Goal: Transaction & Acquisition: Purchase product/service

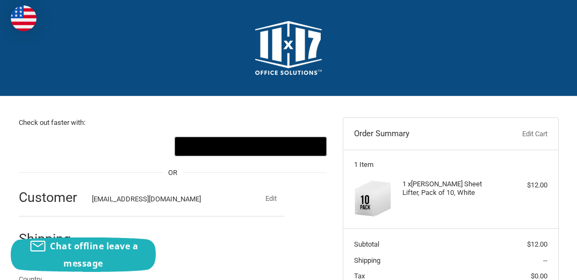
select select "US"
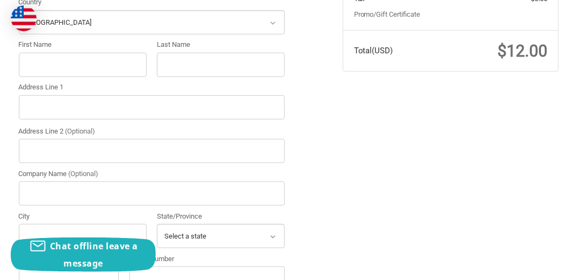
scroll to position [288, 0]
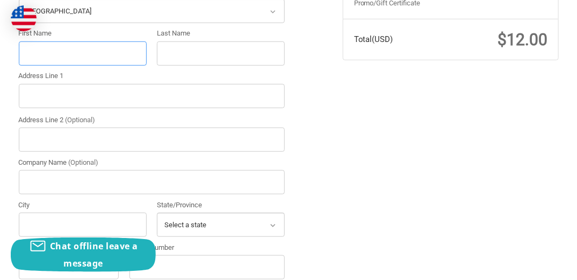
click at [47, 52] on input "First Name" at bounding box center [83, 53] width 128 height 24
type input "Mark"
type input "Montgomery"
type input "10 Bear Run"
type input "TI"
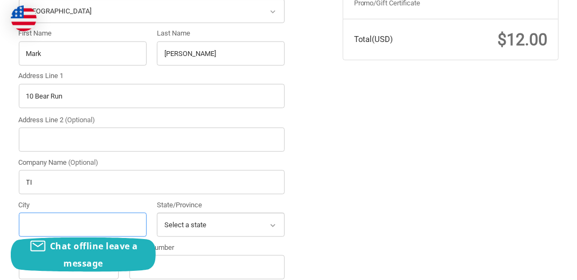
type input "Frisco"
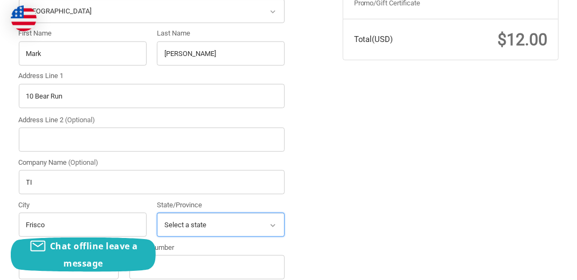
select select "TX"
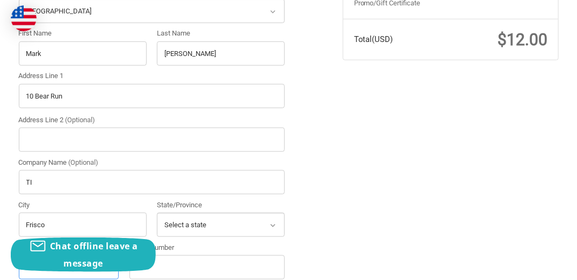
type input "75033"
type input "12148764881"
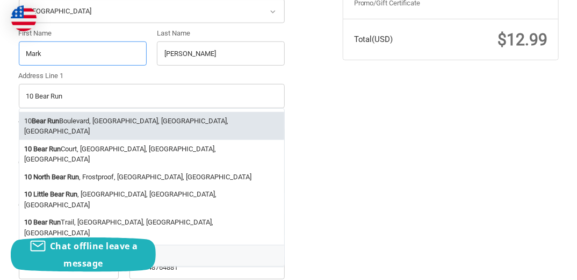
radio input "true"
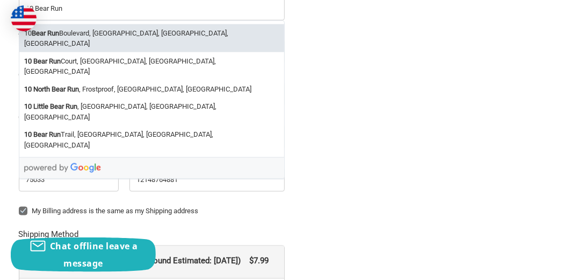
scroll to position [377, 0]
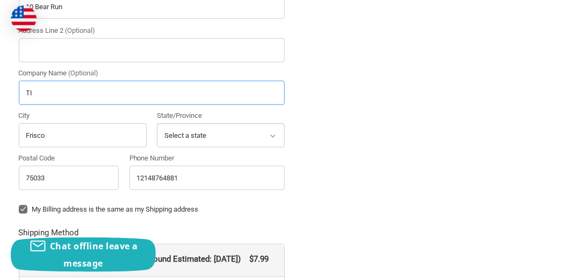
click at [60, 99] on input "TI" at bounding box center [152, 93] width 267 height 24
type input "T"
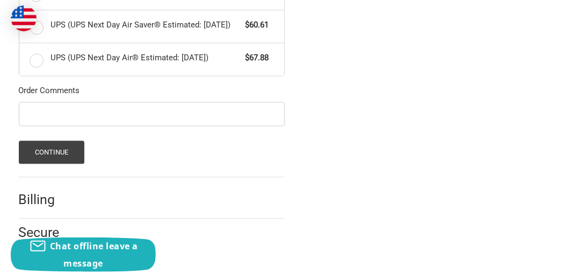
scroll to position [753, 0]
click at [48, 148] on button "Continue" at bounding box center [52, 151] width 66 height 23
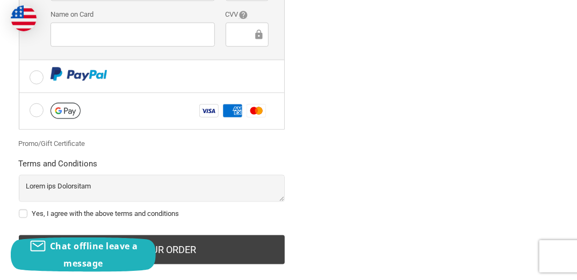
scroll to position [454, 0]
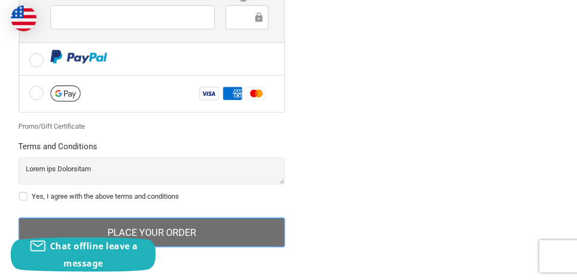
click at [206, 227] on button "Place Your Order" at bounding box center [152, 232] width 267 height 29
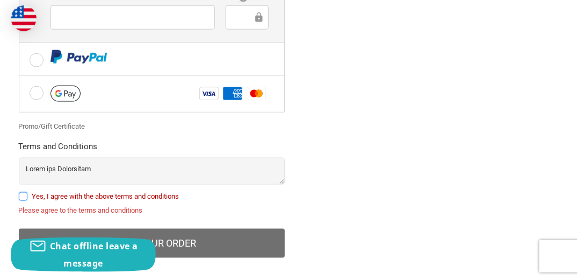
scroll to position [464, 0]
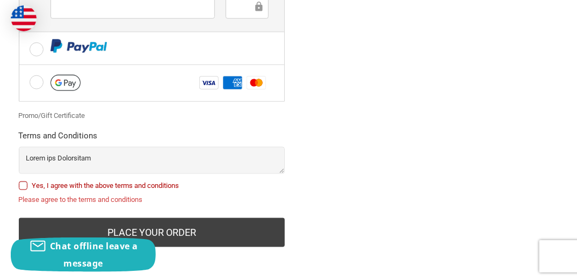
click at [26, 185] on label "Yes, I agree with the above terms and conditions" at bounding box center [152, 185] width 267 height 9
click at [19, 181] on input "Yes, I agree with the above terms and conditions" at bounding box center [19, 180] width 1 height 1
checkbox input "true"
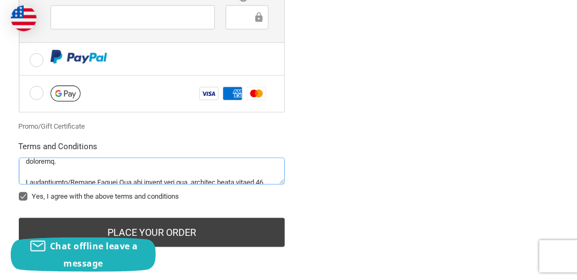
scroll to position [407, 0]
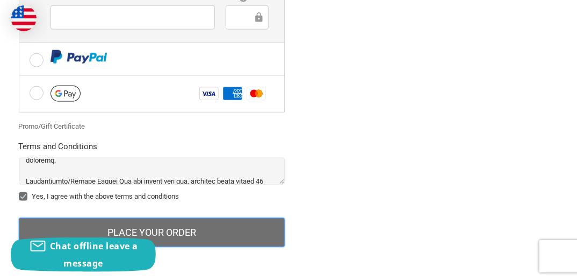
click at [174, 229] on button "Place Your Order" at bounding box center [152, 232] width 267 height 29
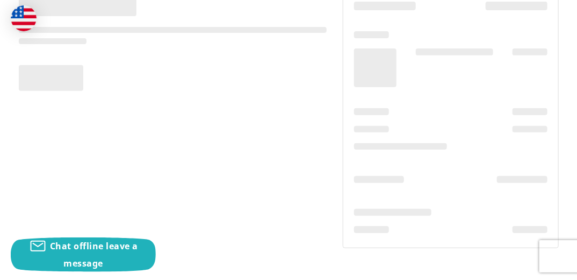
scroll to position [126, 0]
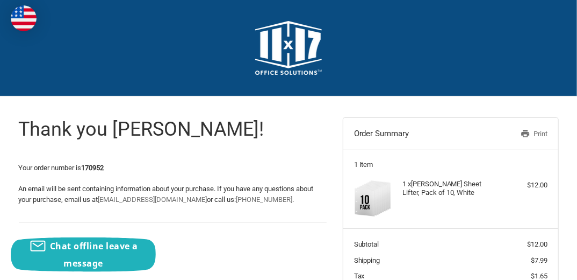
scroll to position [89, 0]
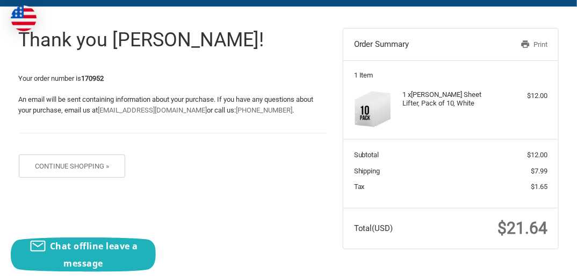
click at [22, 204] on div "Thank you [PERSON_NAME]! Your order number is 170952 An email will be sent cont…" at bounding box center [288, 138] width 577 height 263
